Goal: Task Accomplishment & Management: Manage account settings

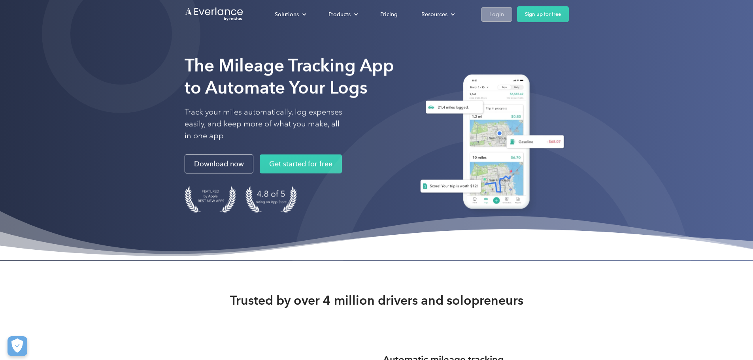
click at [513, 15] on link "Login" at bounding box center [496, 14] width 31 height 15
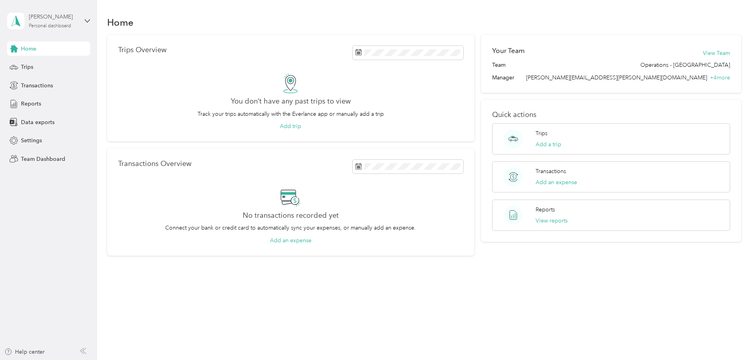
click at [56, 26] on div "Personal dashboard" at bounding box center [50, 26] width 42 height 5
click at [57, 64] on div "Team dashboard" at bounding box center [135, 65] width 245 height 14
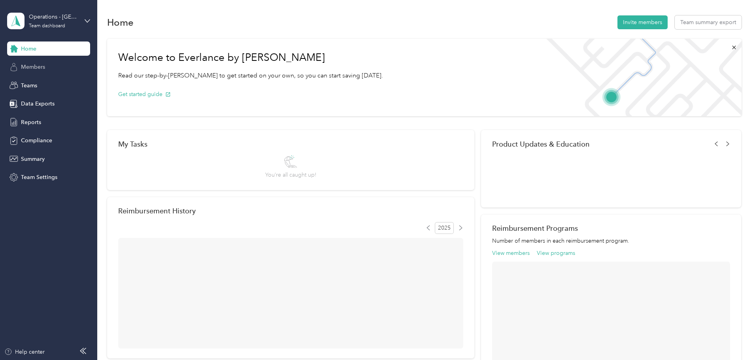
click at [42, 65] on span "Members" at bounding box center [33, 67] width 24 height 8
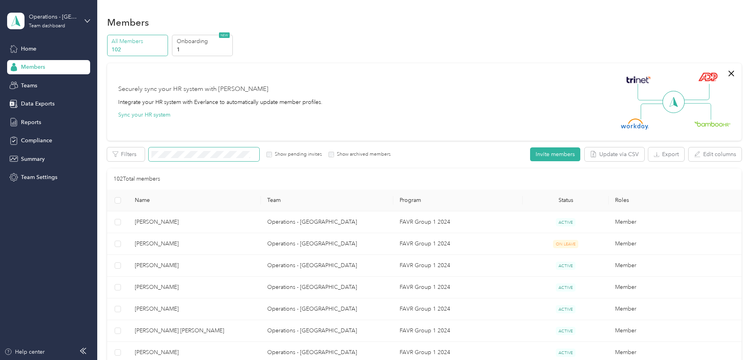
click at [239, 159] on span at bounding box center [204, 155] width 111 height 14
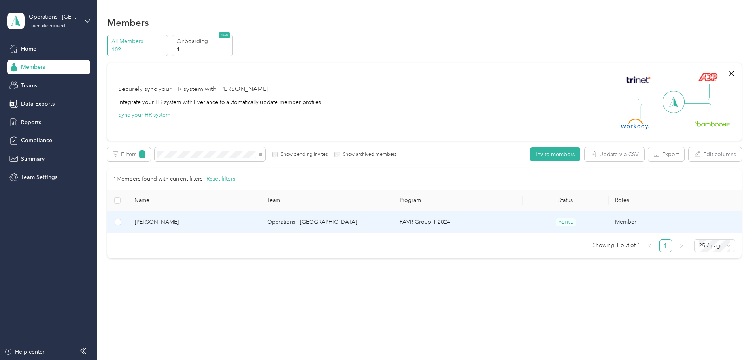
click at [207, 222] on span "Niko Cortez" at bounding box center [195, 222] width 120 height 9
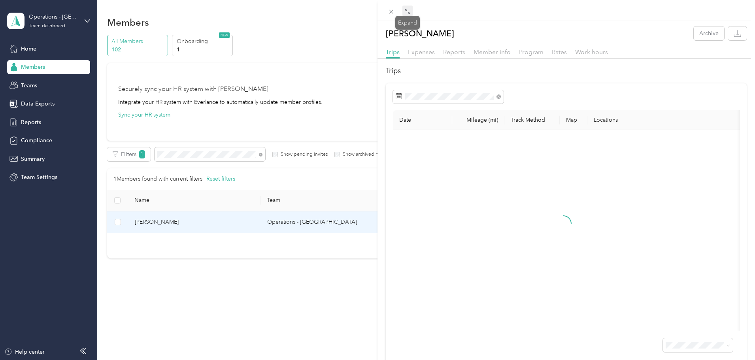
click at [403, 9] on span at bounding box center [408, 11] width 10 height 11
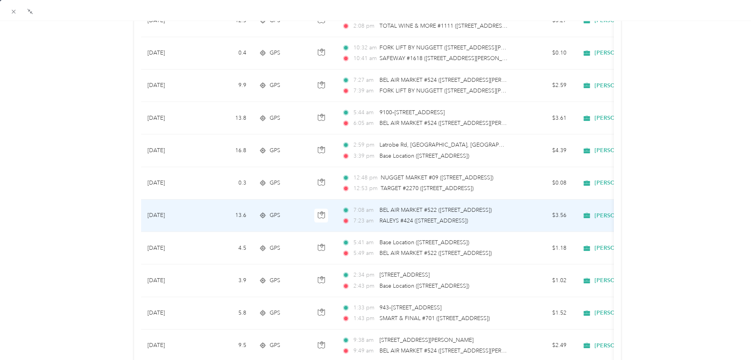
scroll to position [119, 0]
